Goal: Find specific page/section: Find specific page/section

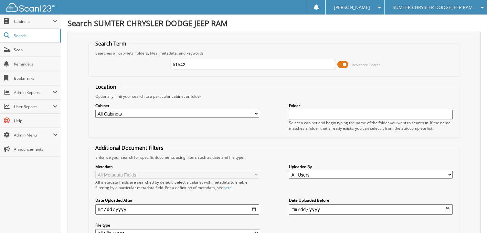
type input "51542"
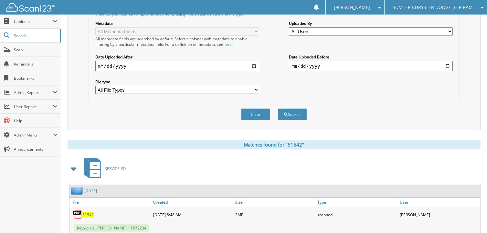
scroll to position [156, 0]
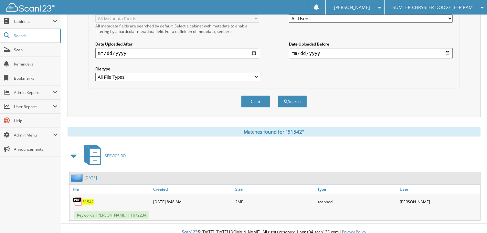
click at [89, 199] on span "51542" at bounding box center [87, 201] width 11 height 5
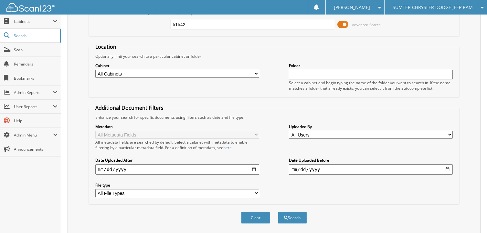
scroll to position [39, 0]
click at [187, 24] on input "51542" at bounding box center [253, 25] width 164 height 10
type input "51681"
click at [278, 213] on button "Search" at bounding box center [292, 219] width 29 height 12
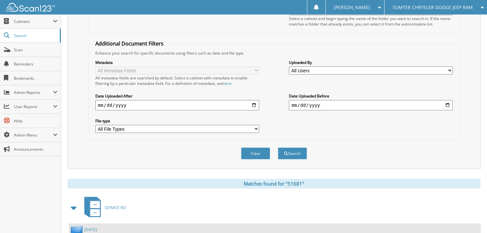
click at [123, 160] on div "Clear Search" at bounding box center [274, 154] width 371 height 26
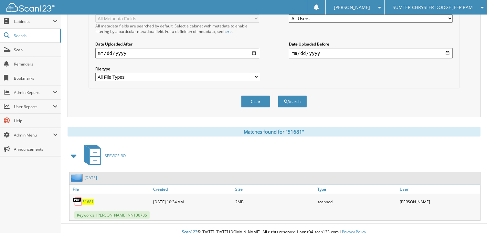
click at [91, 199] on span "51681" at bounding box center [87, 201] width 11 height 5
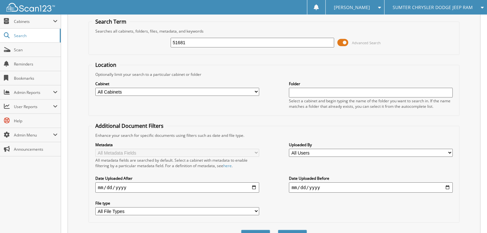
scroll to position [10, 0]
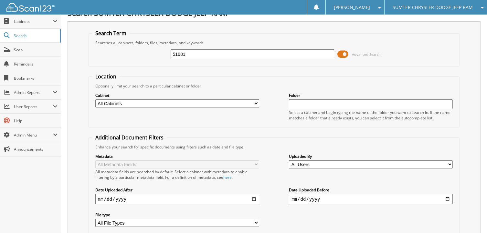
click at [196, 54] on input "51681" at bounding box center [253, 54] width 164 height 10
type input "51726"
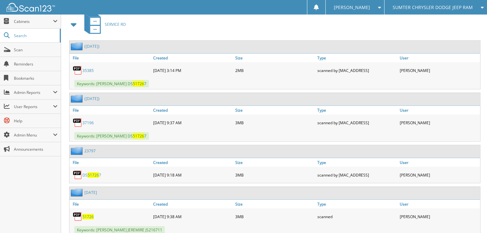
scroll to position [316, 0]
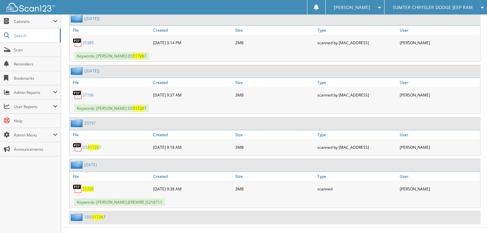
click at [85, 187] on span "51726" at bounding box center [87, 189] width 11 height 5
